Goal: Manage account settings

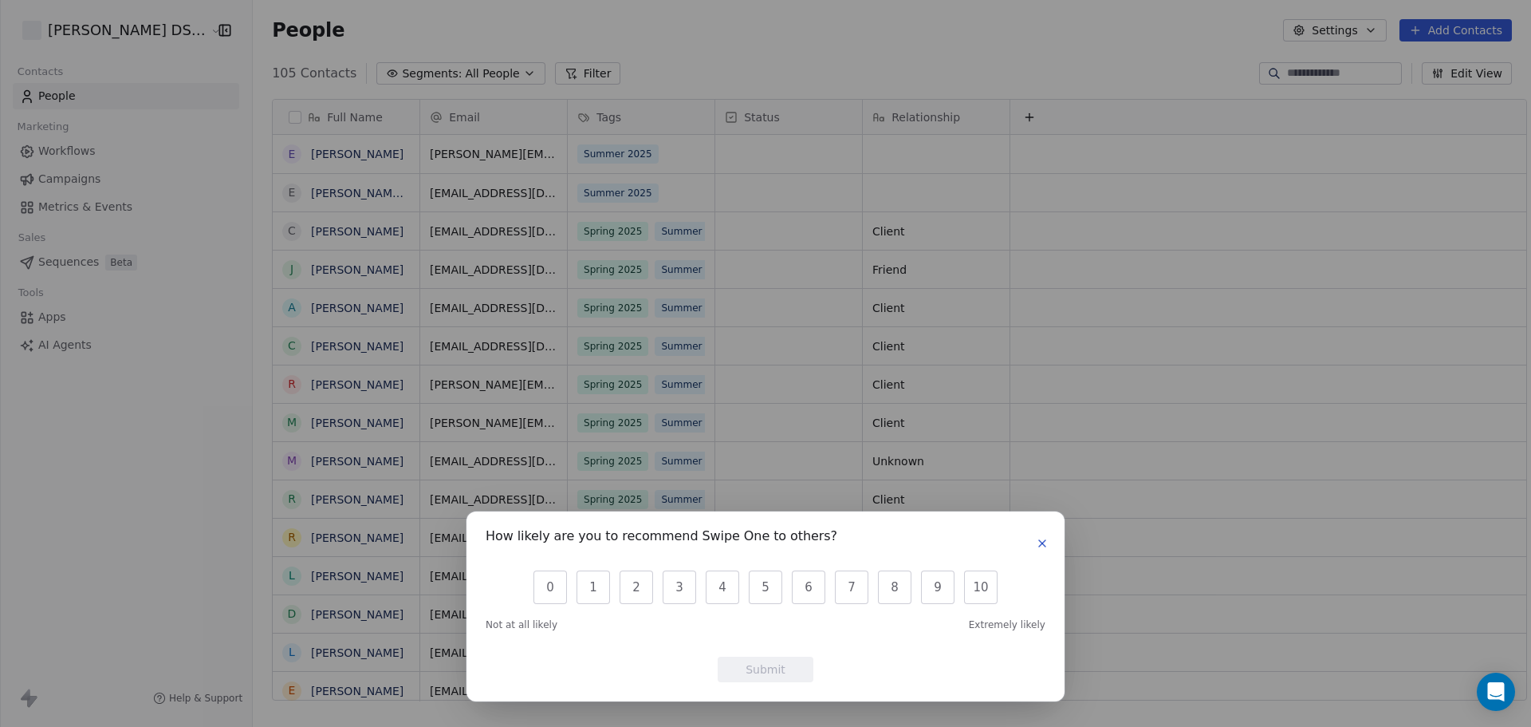
scroll to position [627, 1282]
click at [1039, 544] on icon "button" at bounding box center [1042, 543] width 13 height 13
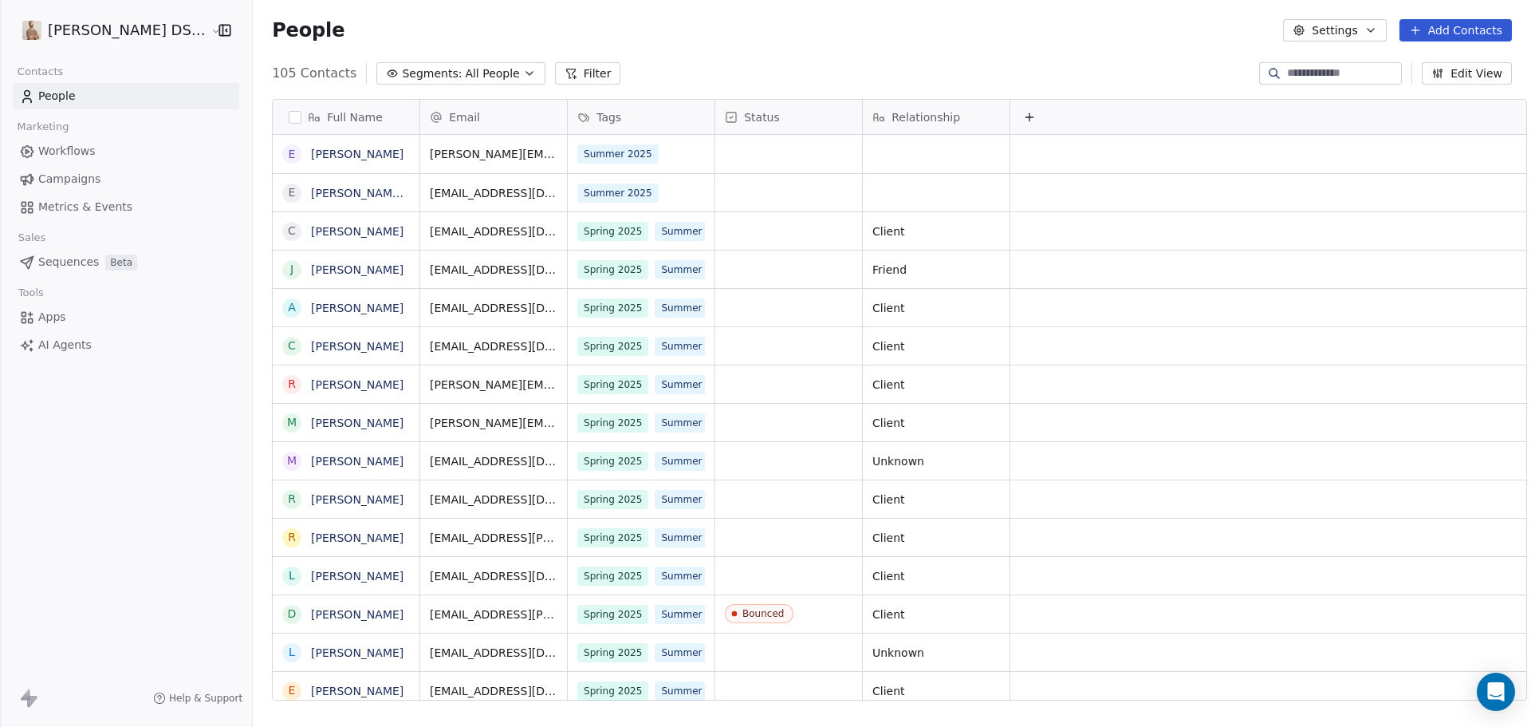
click at [76, 23] on html "[PERSON_NAME] DS Realty Contacts People Marketing Workflows Campaigns Metrics &…" at bounding box center [765, 363] width 1531 height 727
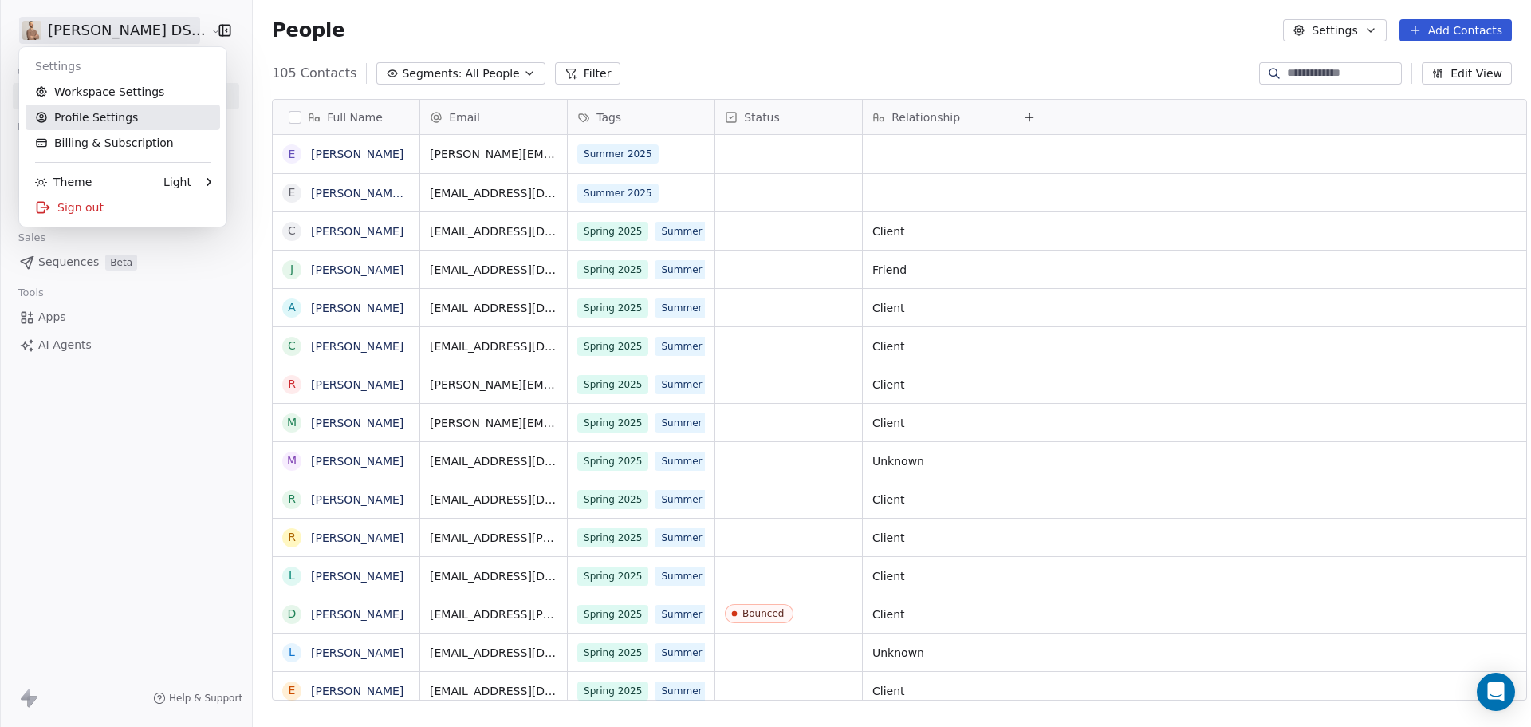
click at [77, 125] on link "Profile Settings" at bounding box center [123, 117] width 195 height 26
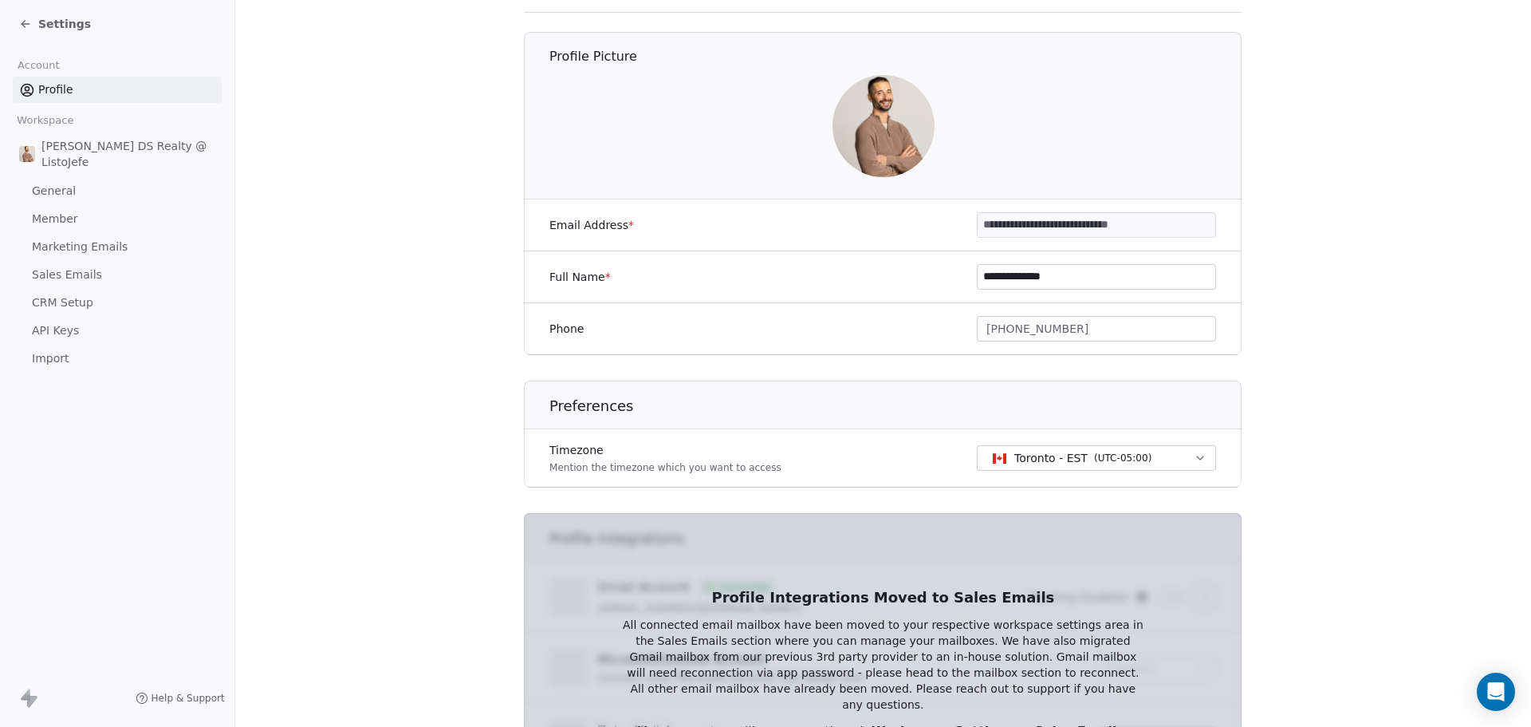
scroll to position [50, 0]
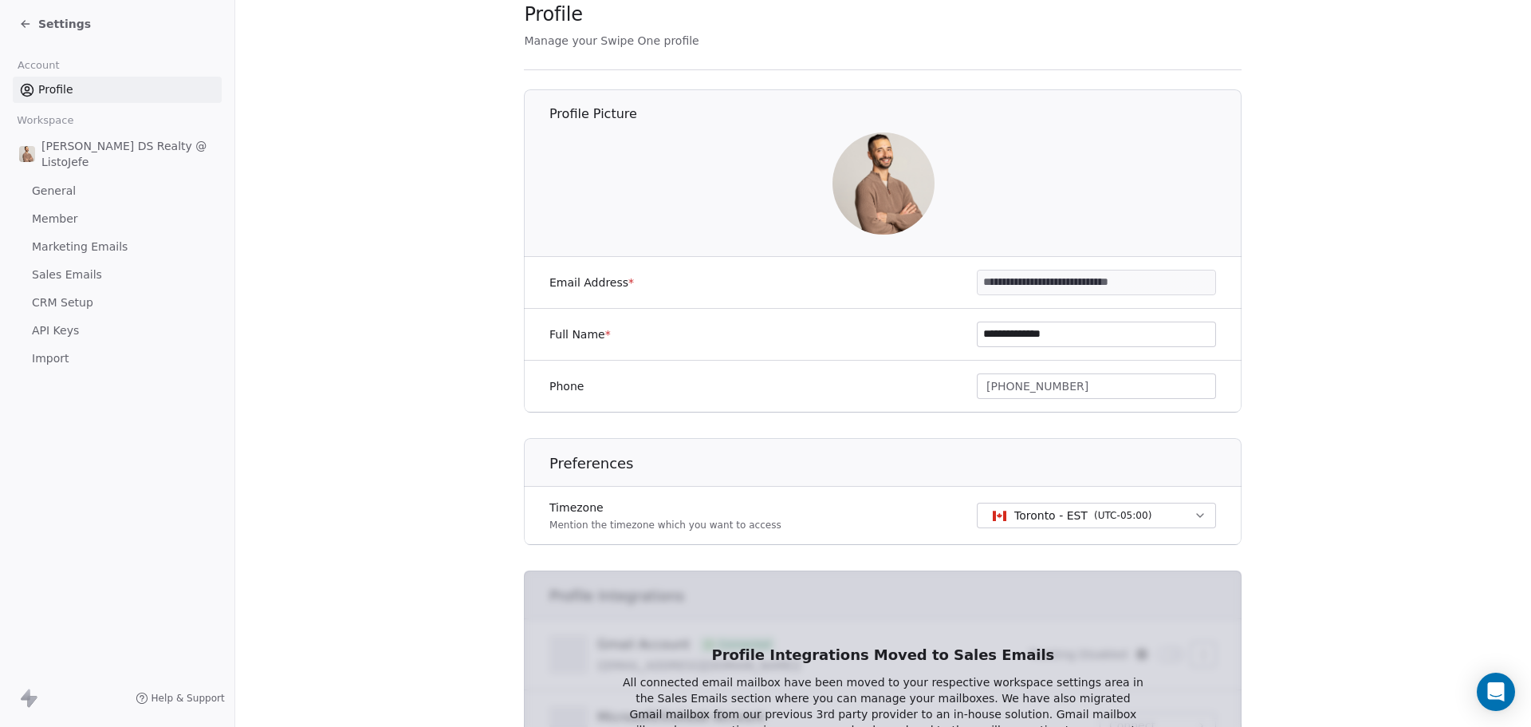
click at [78, 270] on span "Sales Emails" at bounding box center [67, 274] width 70 height 17
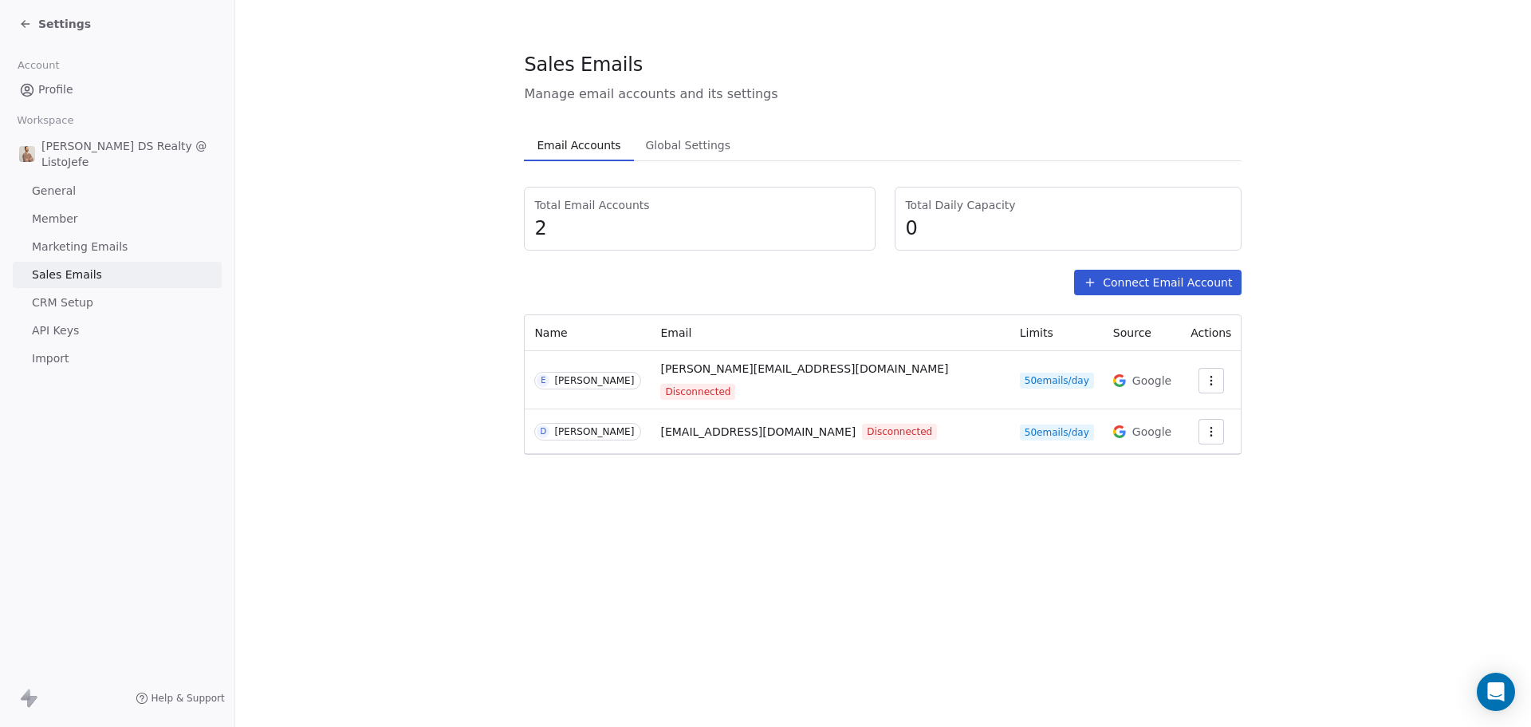
click at [1205, 425] on icon "button" at bounding box center [1211, 431] width 13 height 13
click at [1182, 457] on span "Reconnect" at bounding box center [1174, 454] width 59 height 17
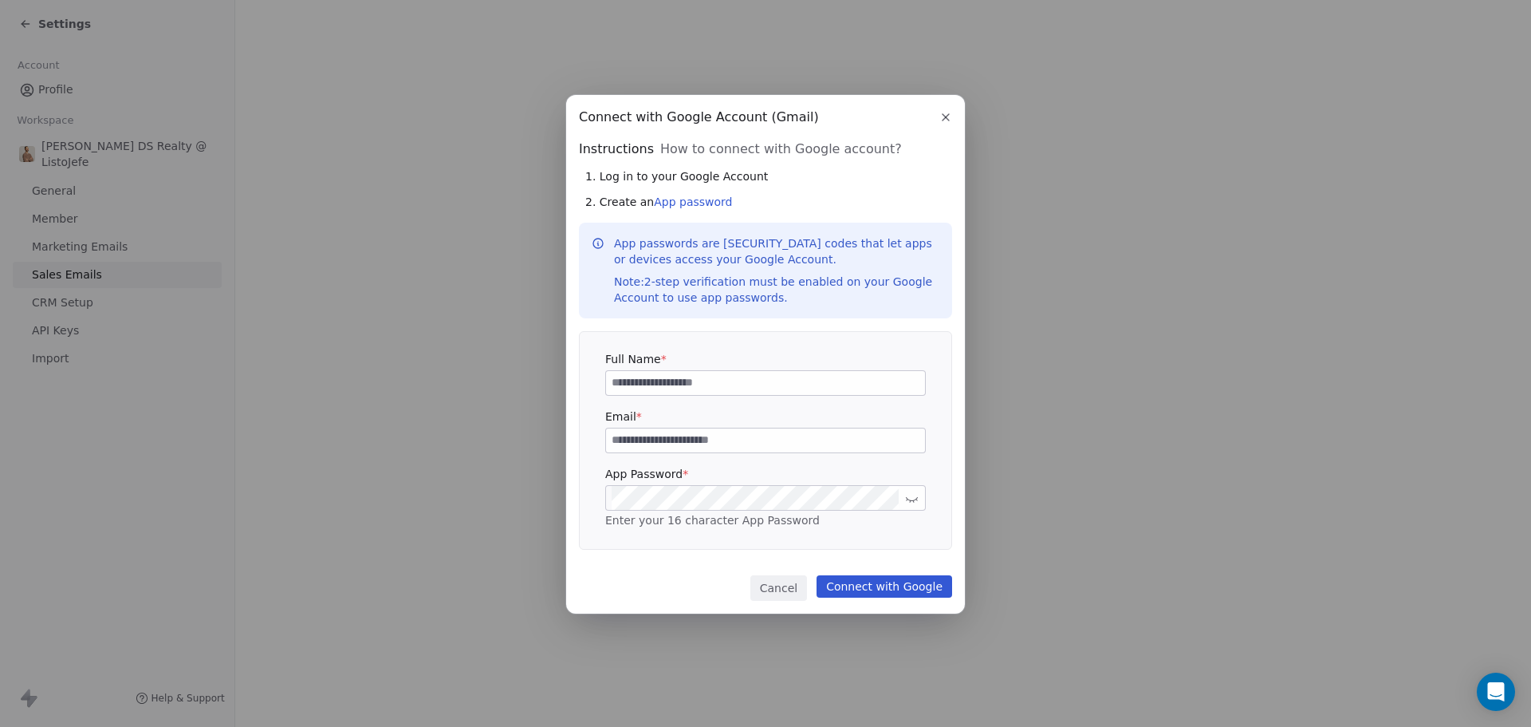
type input "**********"
click at [705, 385] on input at bounding box center [765, 383] width 319 height 24
type input "**********"
click at [662, 203] on link "App password" at bounding box center [693, 201] width 78 height 13
click at [706, 203] on link "App password" at bounding box center [693, 201] width 78 height 13
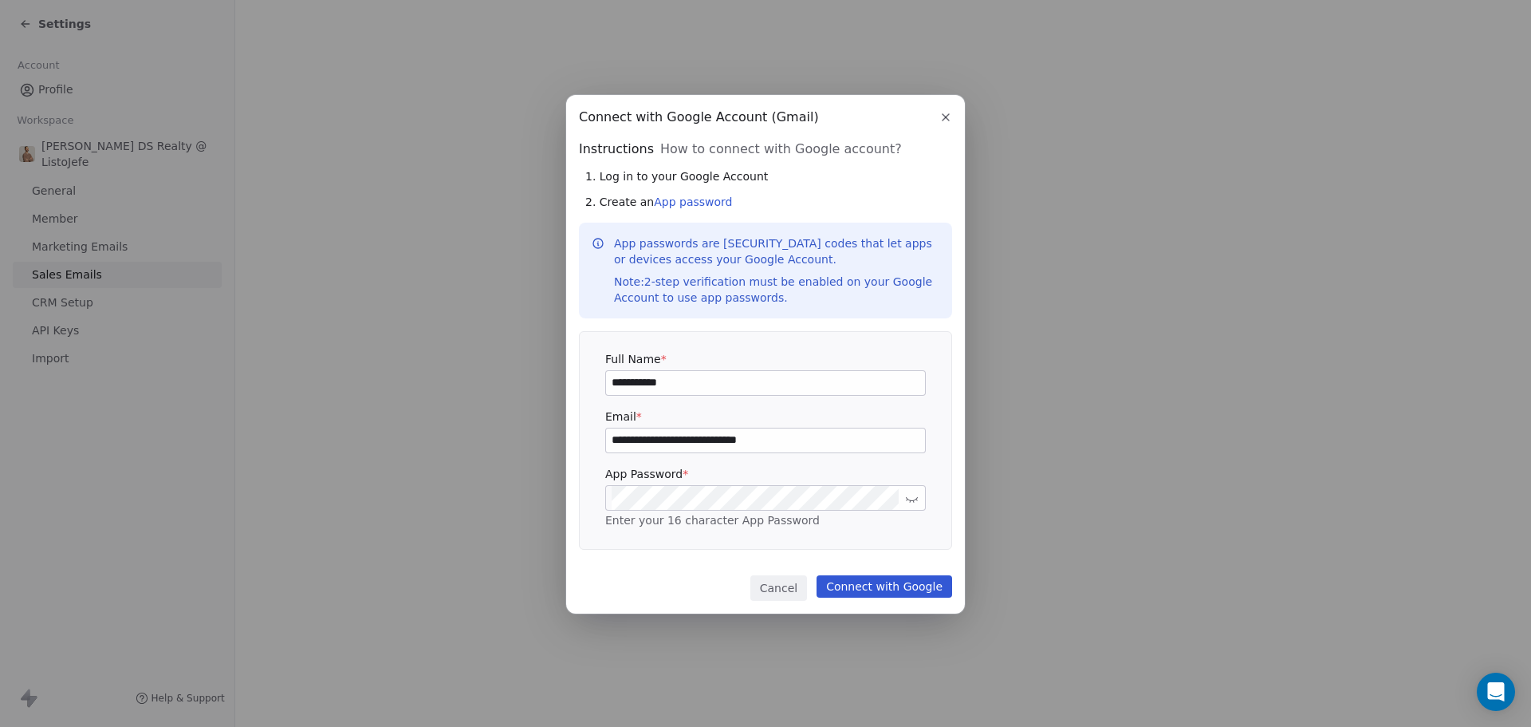
click at [923, 543] on div "**********" at bounding box center [766, 440] width 372 height 217
click at [899, 588] on button "Connect with Google" at bounding box center [885, 586] width 136 height 22
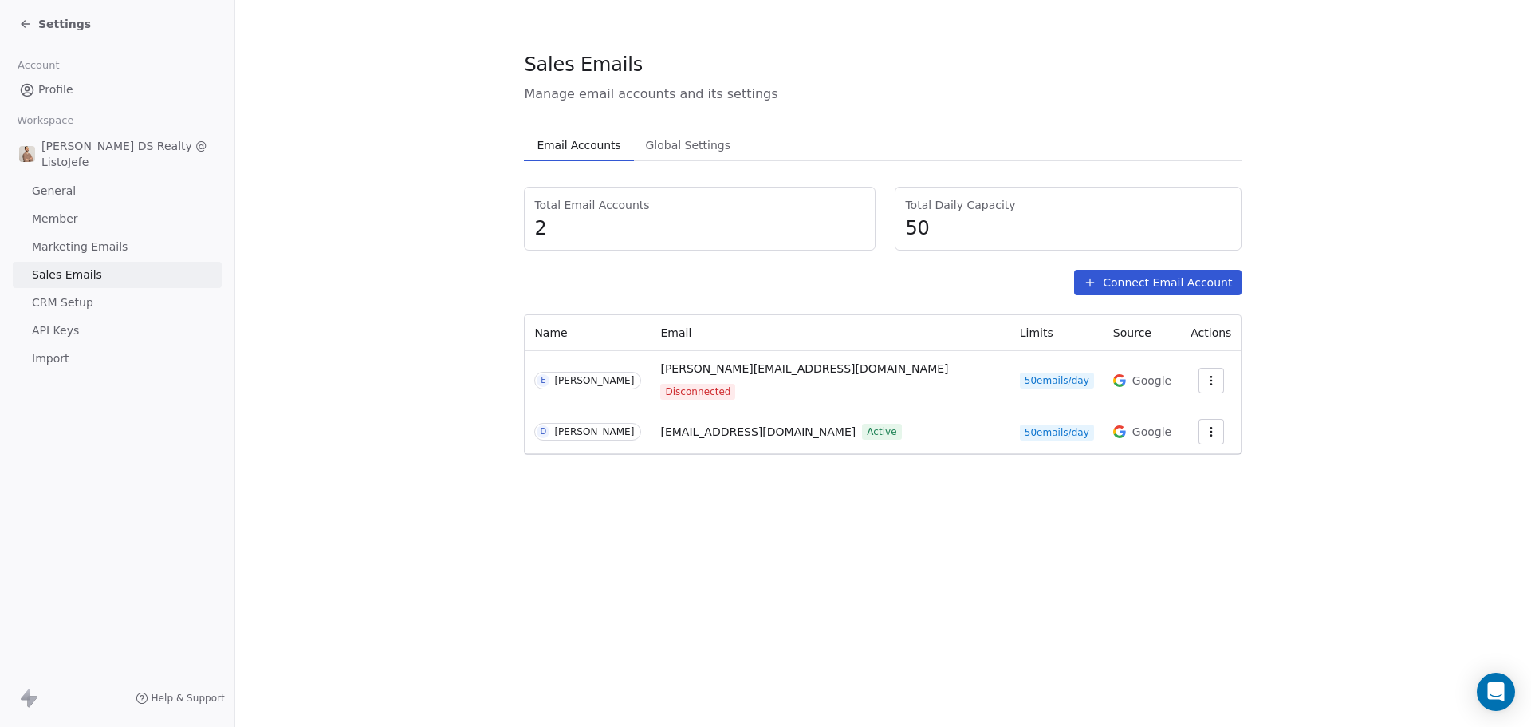
click at [64, 24] on span "Settings" at bounding box center [64, 24] width 53 height 16
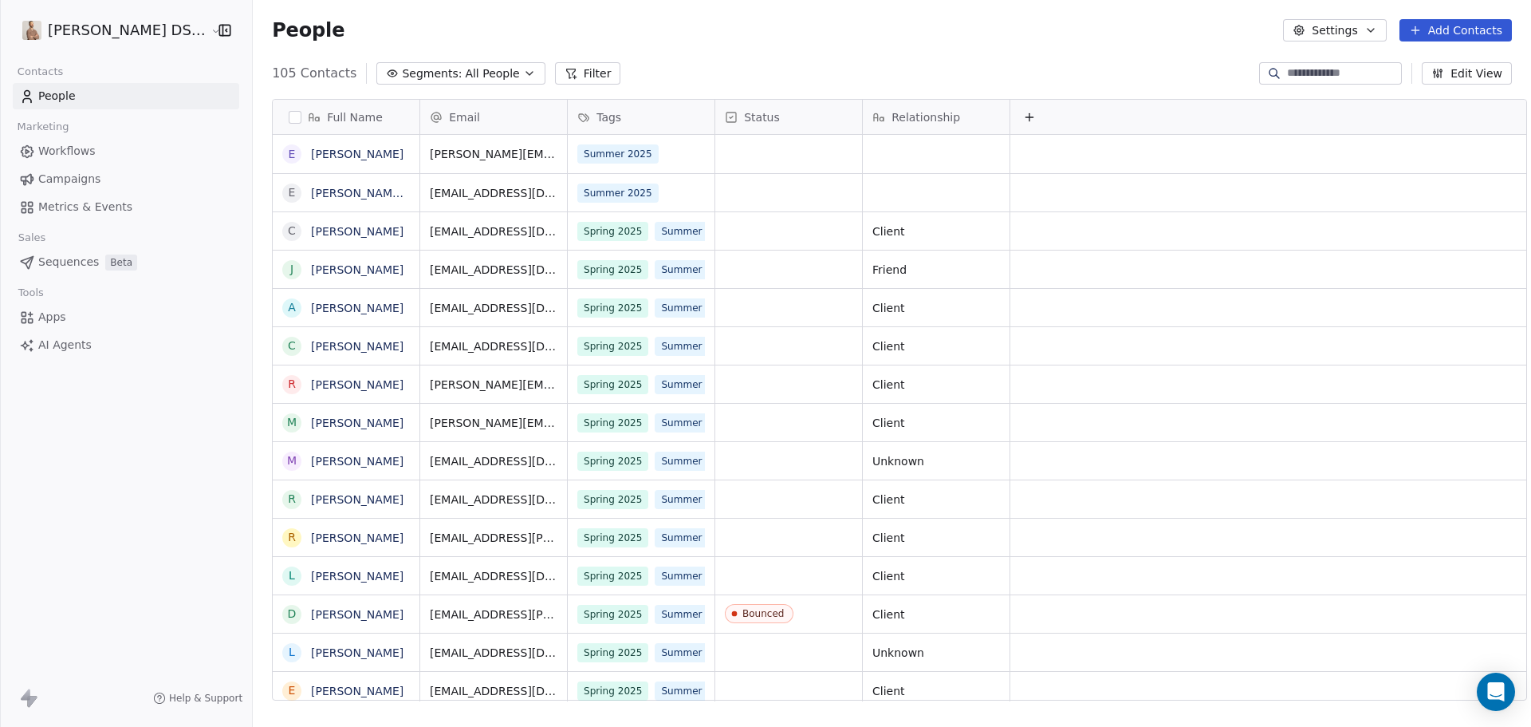
scroll to position [627, 1282]
click at [116, 31] on html "[PERSON_NAME] DS Realty Contacts People Marketing Workflows Campaigns Metrics &…" at bounding box center [765, 363] width 1531 height 727
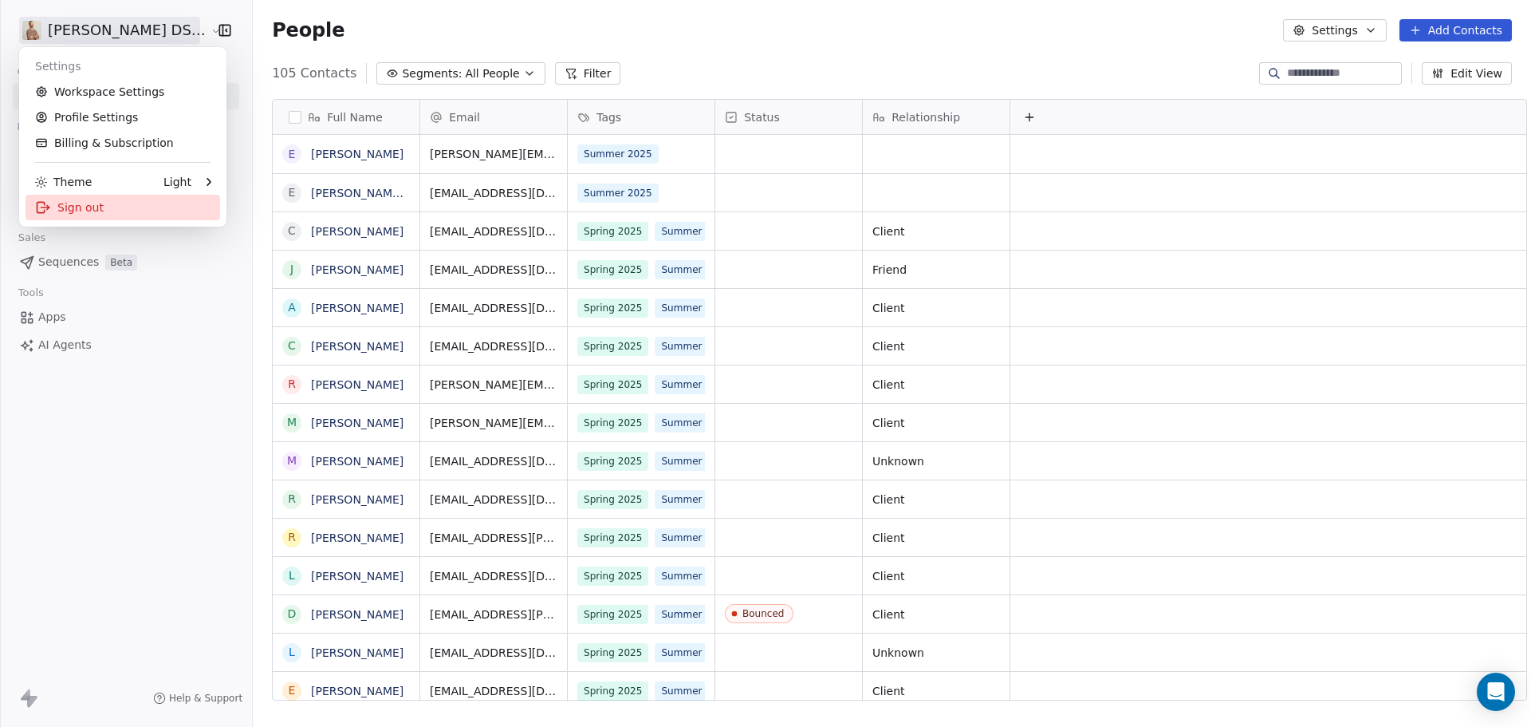
click at [138, 205] on div "Sign out" at bounding box center [123, 208] width 195 height 26
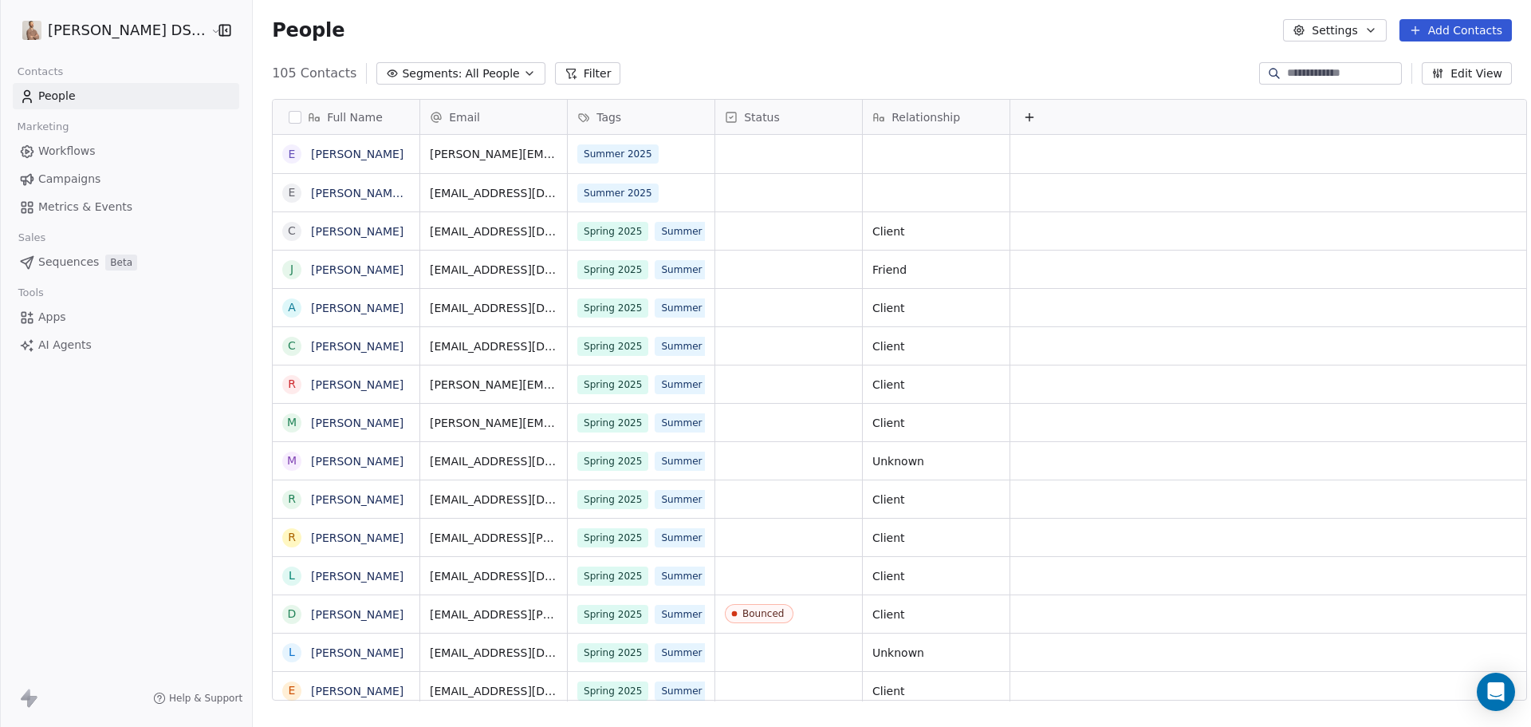
scroll to position [627, 1282]
click at [108, 33] on html "[PERSON_NAME] DS Realty Contacts People Marketing Workflows Campaigns Metrics &…" at bounding box center [765, 363] width 1531 height 727
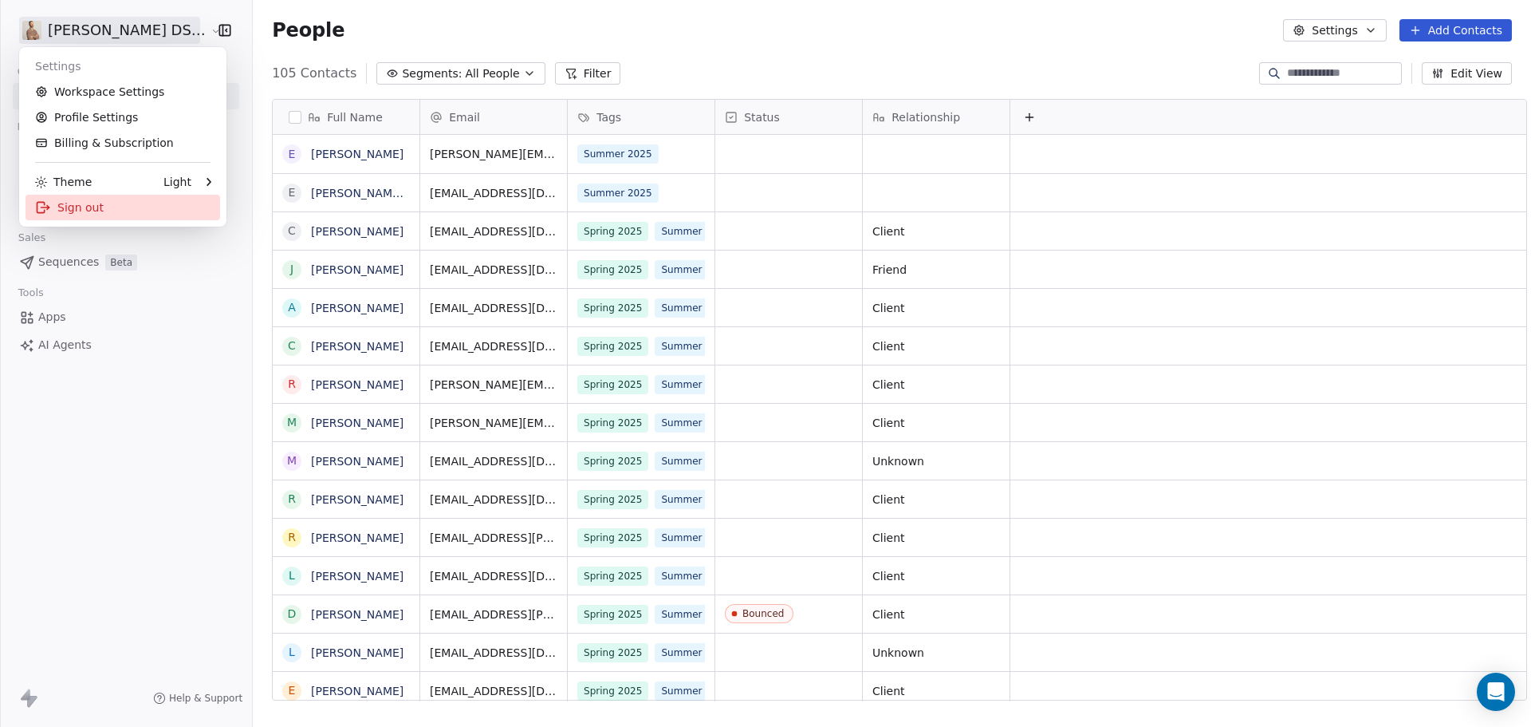
click at [104, 209] on div "Sign out" at bounding box center [123, 208] width 195 height 26
